Goal: Transaction & Acquisition: Download file/media

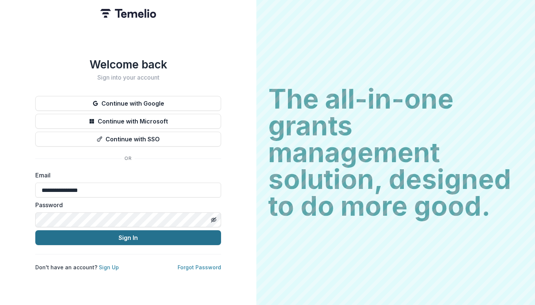
click at [144, 234] on button "Sign In" at bounding box center [128, 237] width 186 height 15
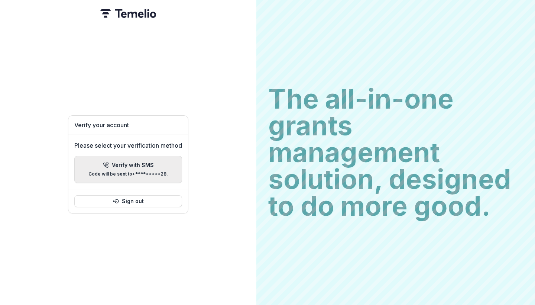
click at [120, 167] on div "Verify with SMS Code will be sent to +*********28 ." at bounding box center [127, 169] width 79 height 14
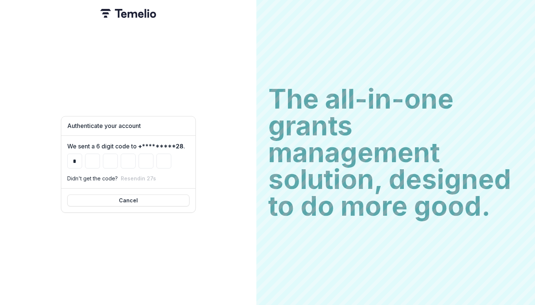
type input "*"
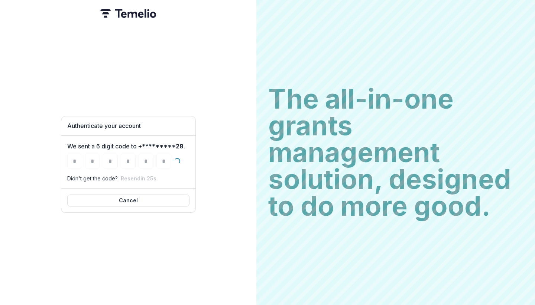
type input "*"
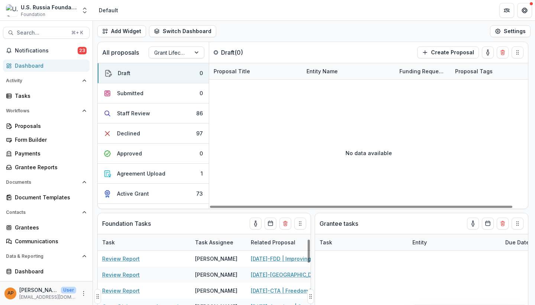
select select "**********"
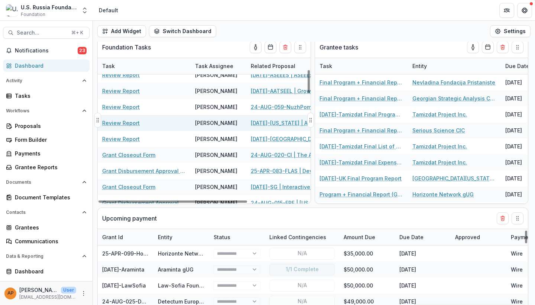
select select "**********"
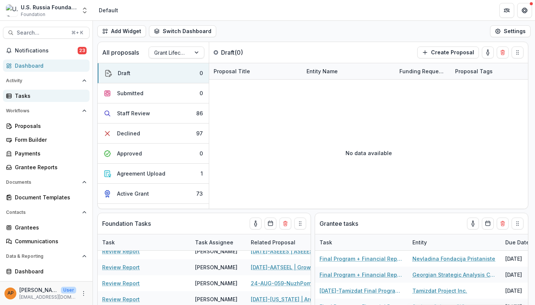
click at [40, 100] on link "Tasks" at bounding box center [46, 96] width 87 height 12
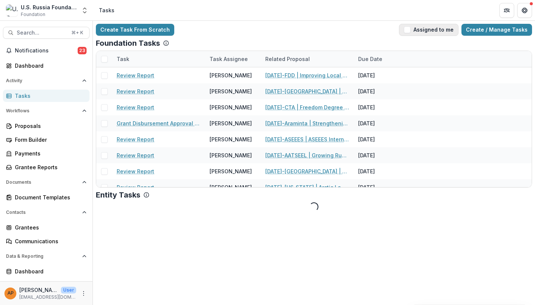
click at [434, 30] on button "Assigned to me" at bounding box center [428, 30] width 59 height 12
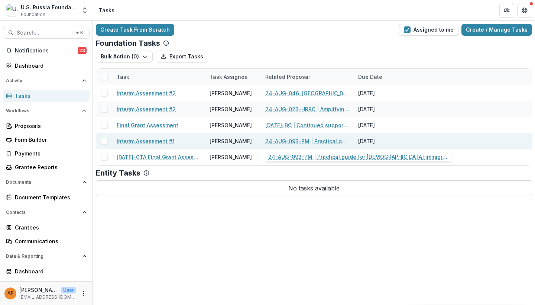
click at [290, 142] on link "24-AUG-093-PM | Practical guide for Russian-speaking immigrants moving to Argen…" at bounding box center [307, 141] width 84 height 8
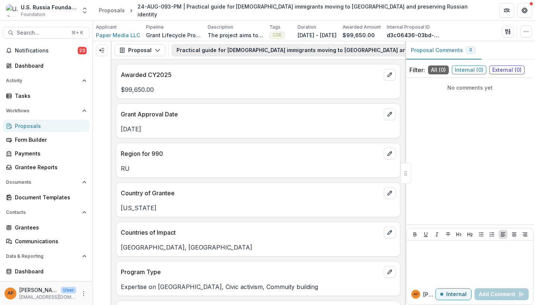
click at [246, 55] on button "Practical guide for Russian-speaking immigrants moving to Argentina and preserv…" at bounding box center [339, 50] width 334 height 12
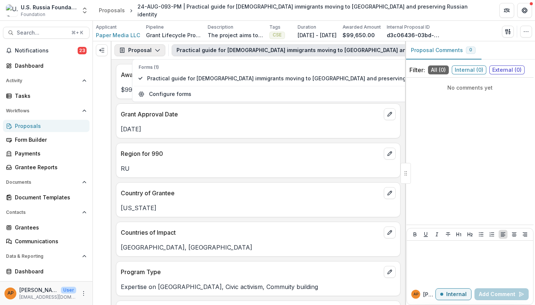
click at [152, 50] on button "Proposal" at bounding box center [139, 50] width 51 height 12
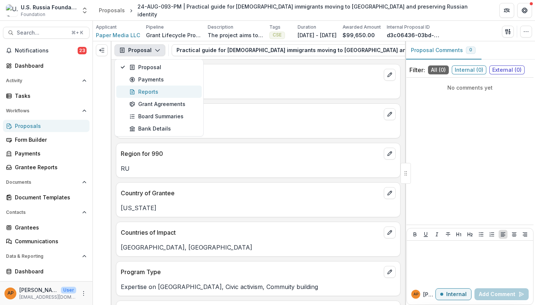
click at [159, 90] on div "Reports" at bounding box center [163, 92] width 68 height 8
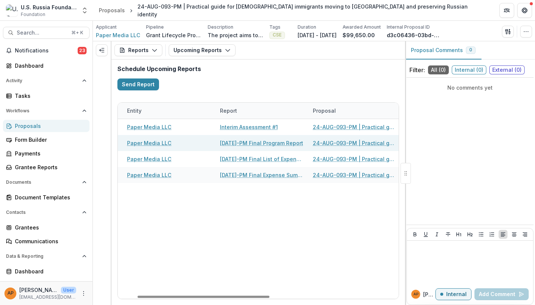
scroll to position [0, 61]
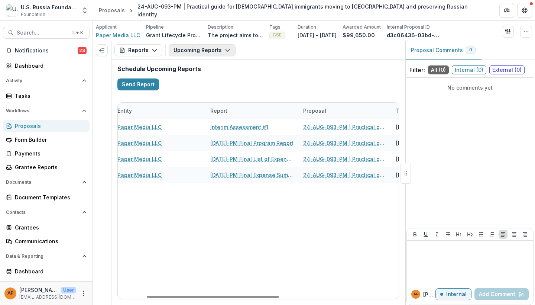
click at [213, 50] on button "Upcoming Reports" at bounding box center [202, 50] width 67 height 12
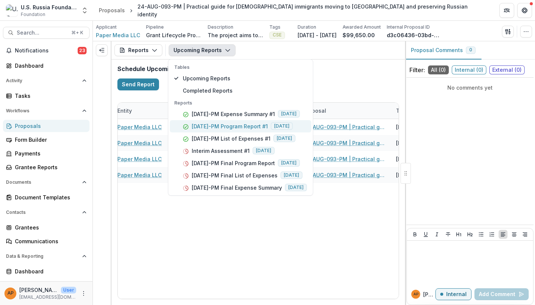
click at [248, 128] on p "24-AUG-93-PM Program Report #1" at bounding box center [230, 126] width 76 height 8
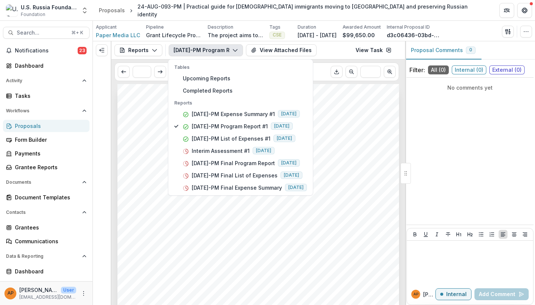
click at [337, 49] on div "24-AUG-93-PM Program Report #1 Tables Upcoming Reports Completed Reports Report…" at bounding box center [285, 50] width 233 height 12
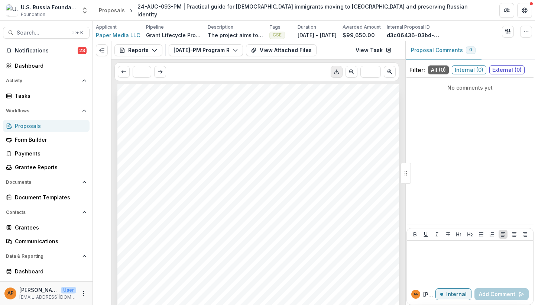
click at [338, 72] on icon "Download PDF" at bounding box center [337, 72] width 6 height 6
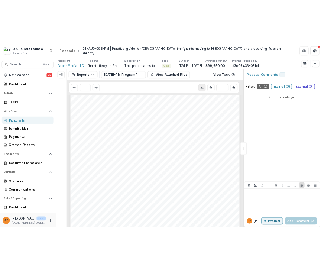
scroll to position [141, 0]
